Goal: Information Seeking & Learning: Learn about a topic

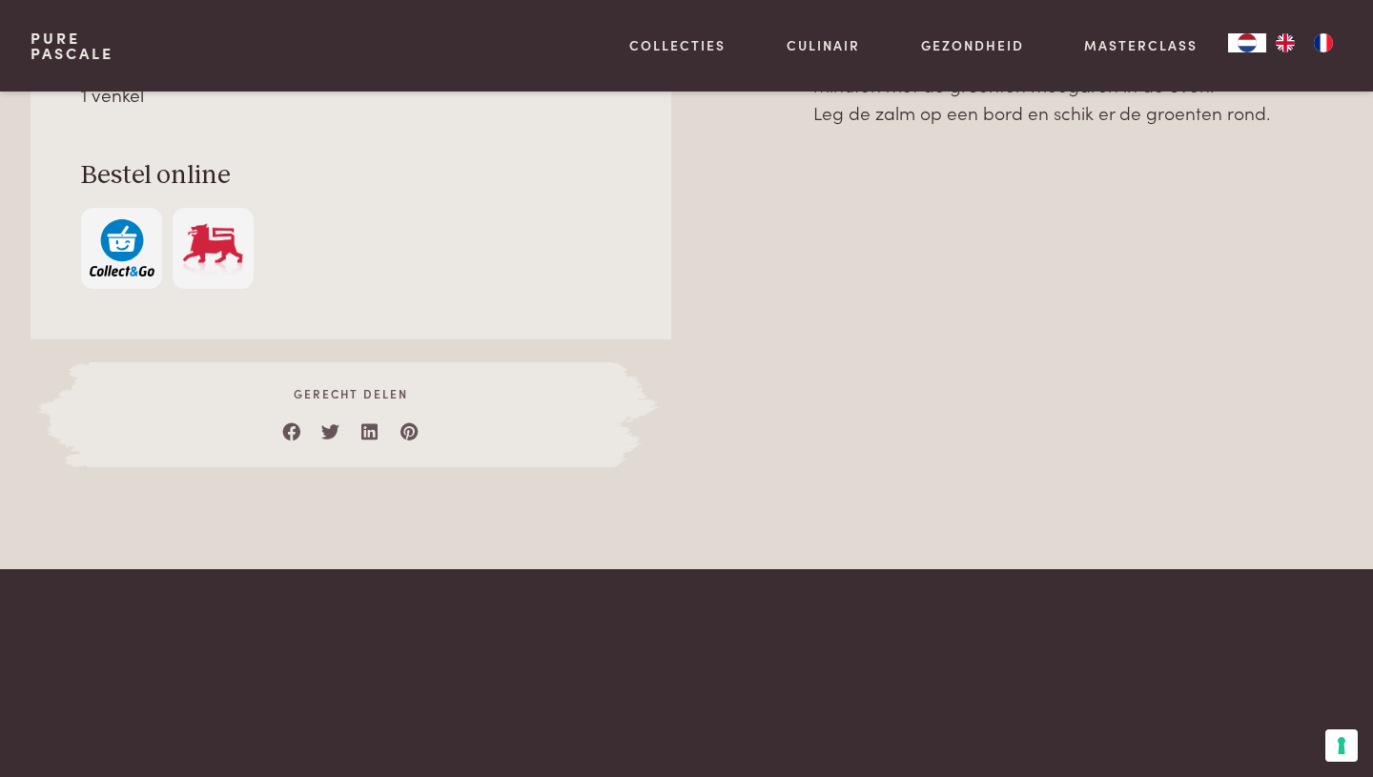
scroll to position [1851, 0]
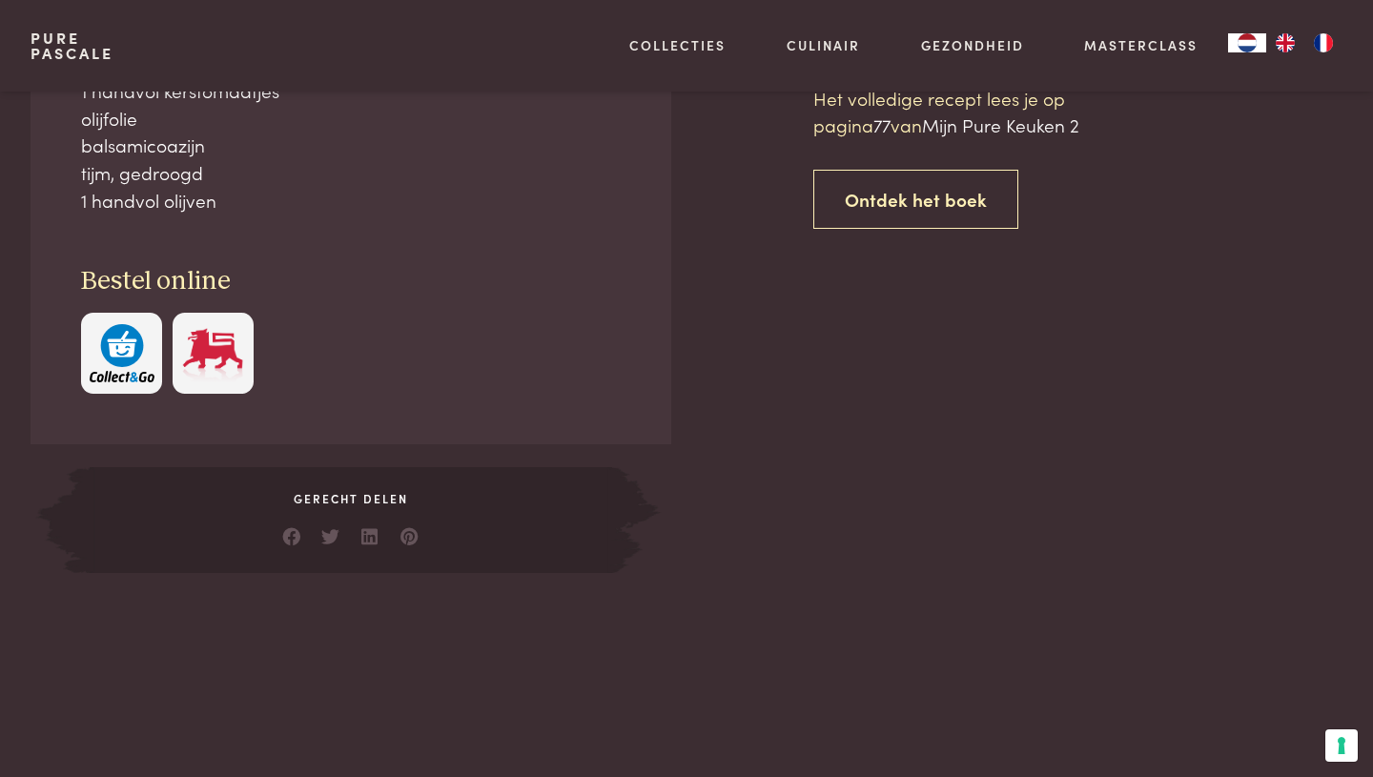
scroll to position [906, 0]
